Goal: Find specific page/section: Find specific page/section

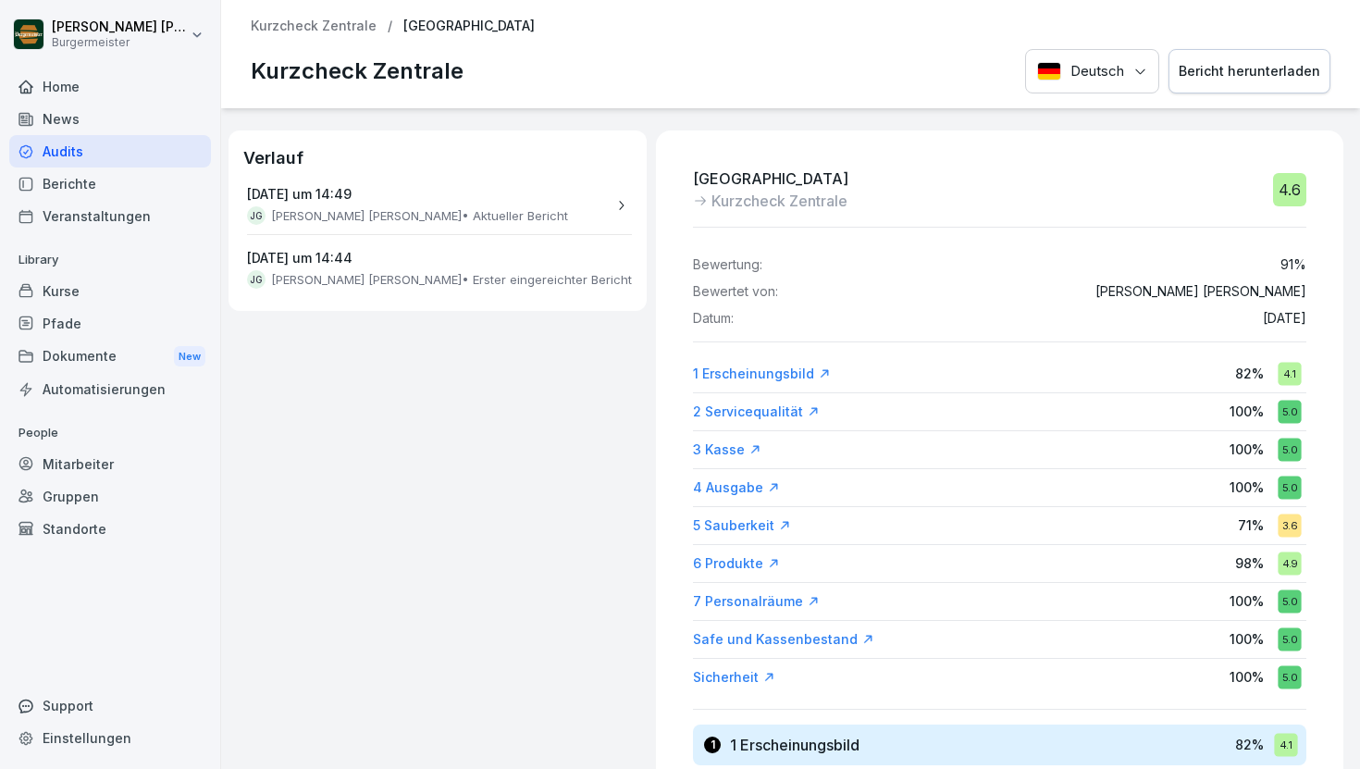
click at [80, 151] on div "Audits" at bounding box center [110, 151] width 202 height 32
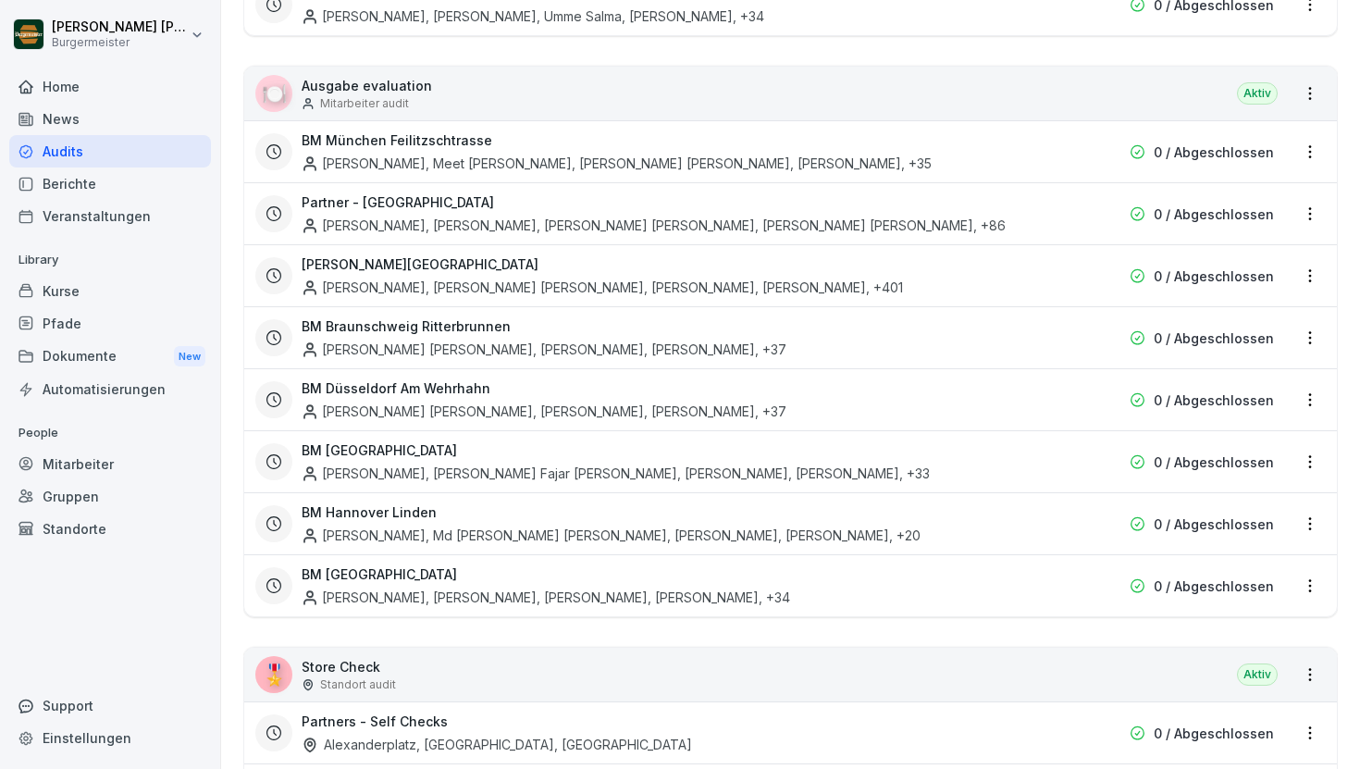
scroll to position [3467, 0]
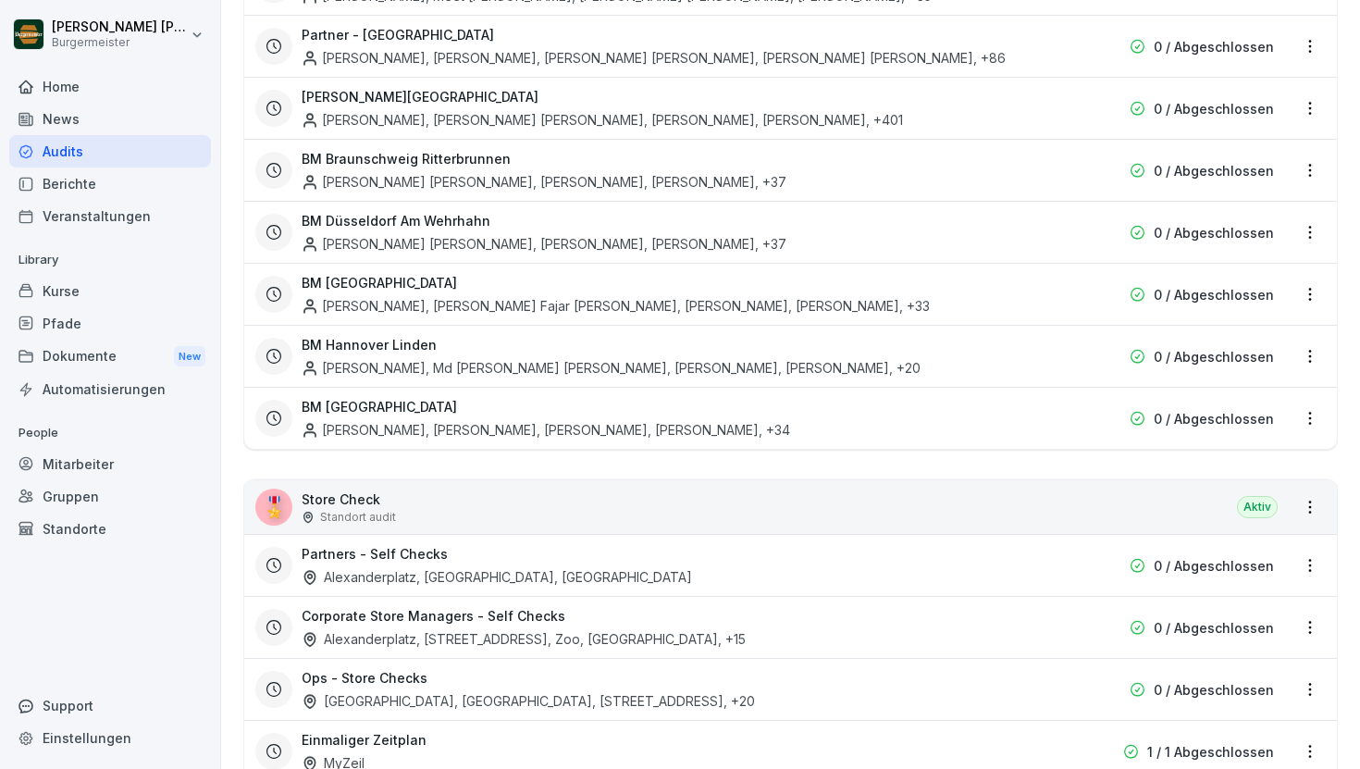
click at [348, 489] on p "Store Check" at bounding box center [349, 498] width 94 height 19
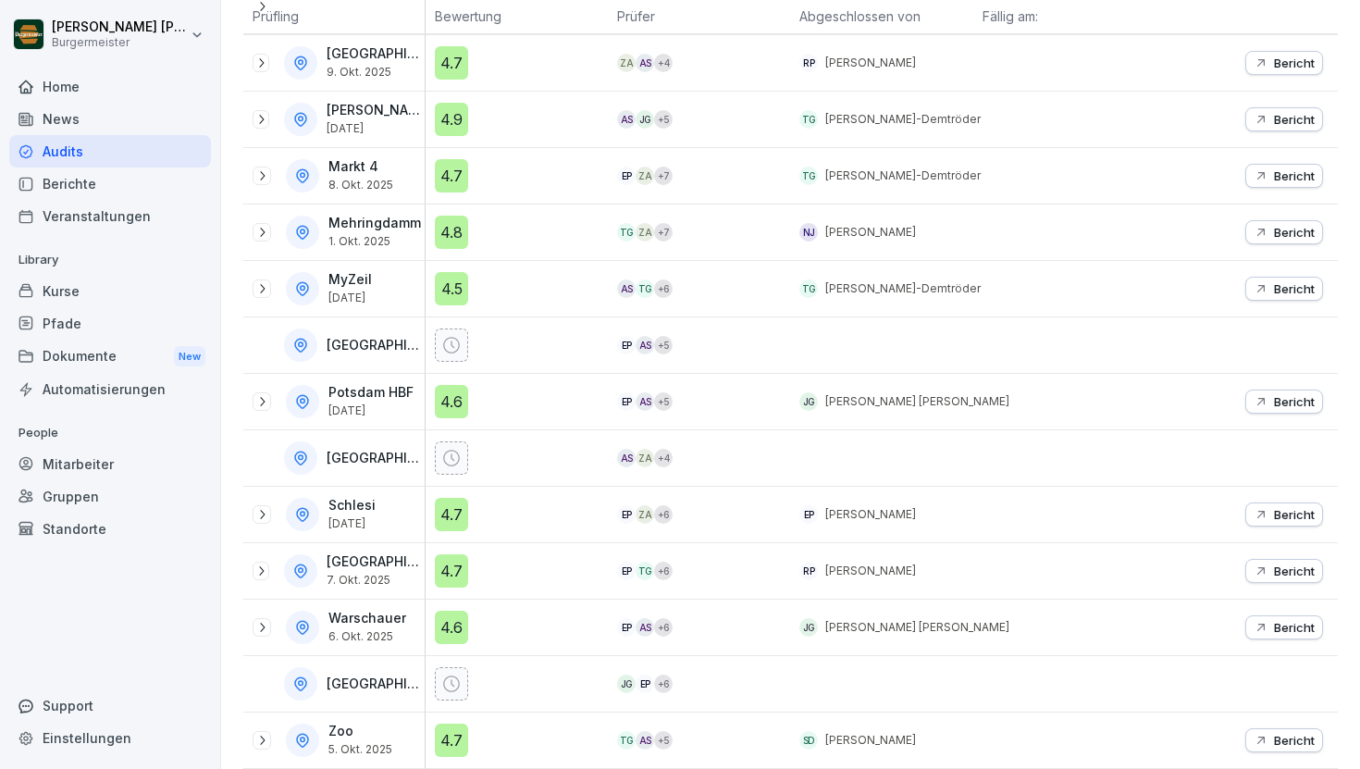
scroll to position [311, 0]
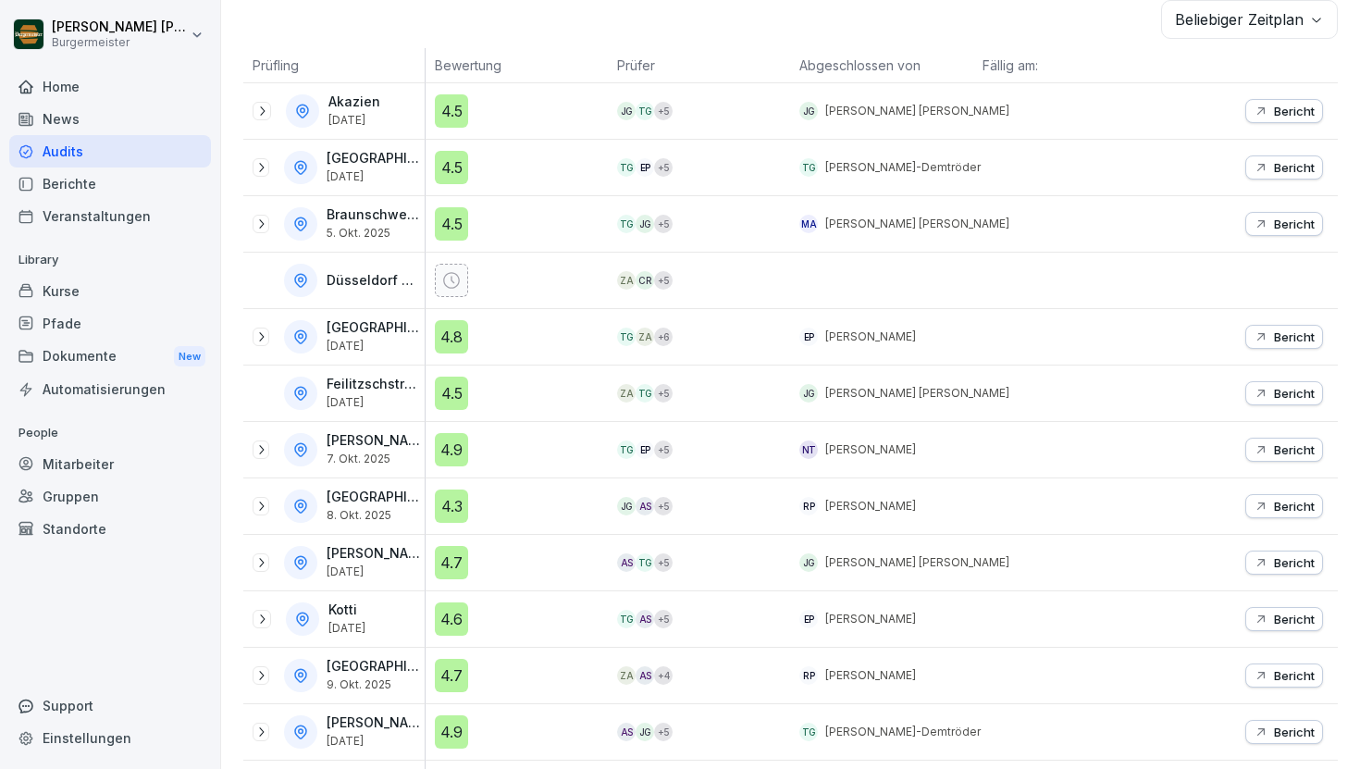
click at [261, 112] on icon at bounding box center [261, 111] width 15 height 15
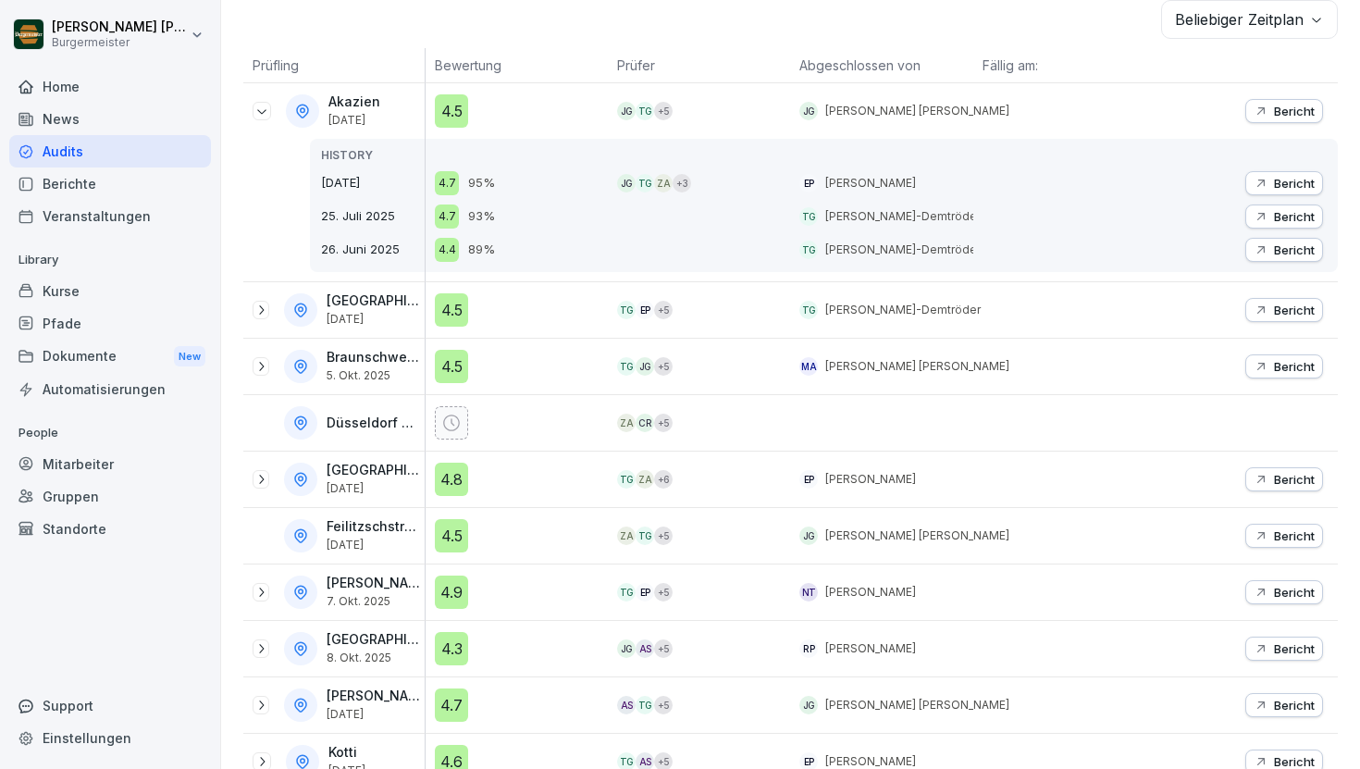
click at [1274, 114] on p "Bericht" at bounding box center [1294, 111] width 41 height 15
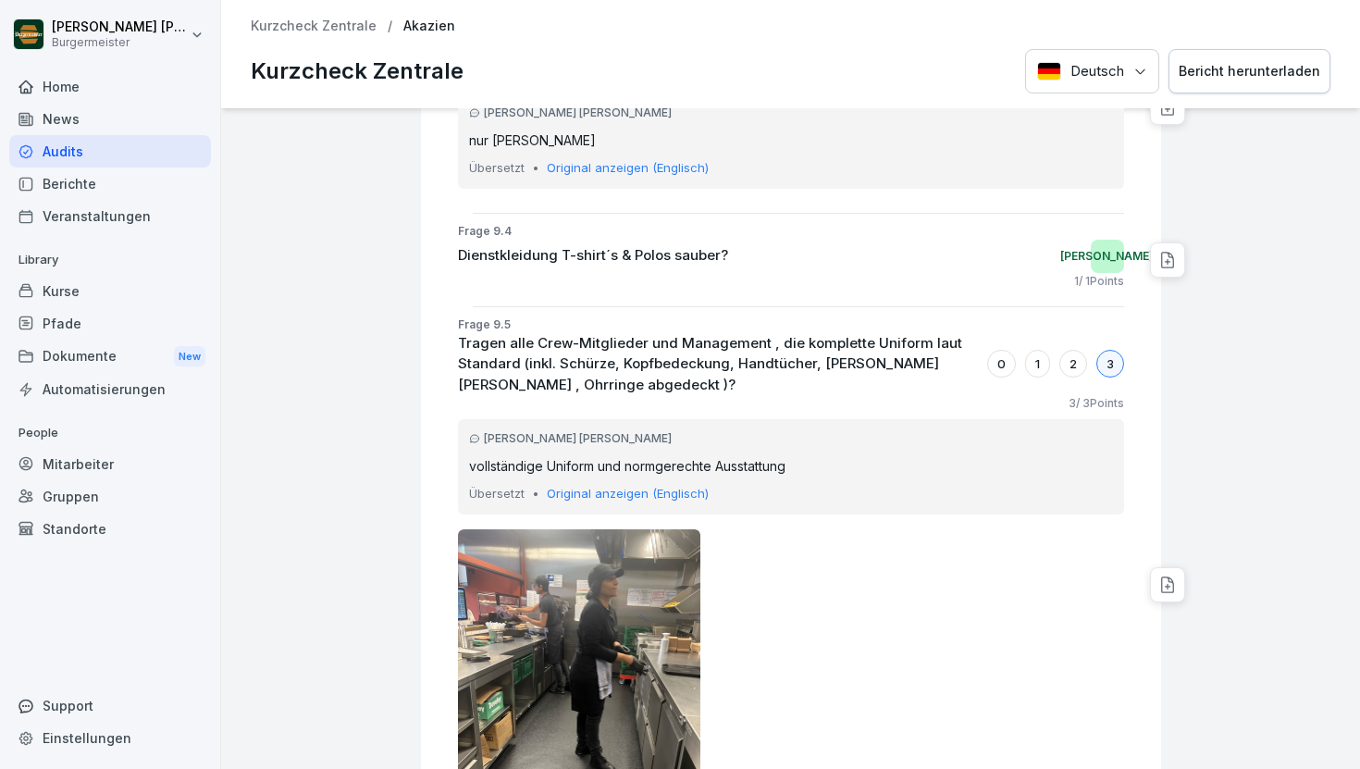
scroll to position [22801, 0]
